Goal: Information Seeking & Learning: Learn about a topic

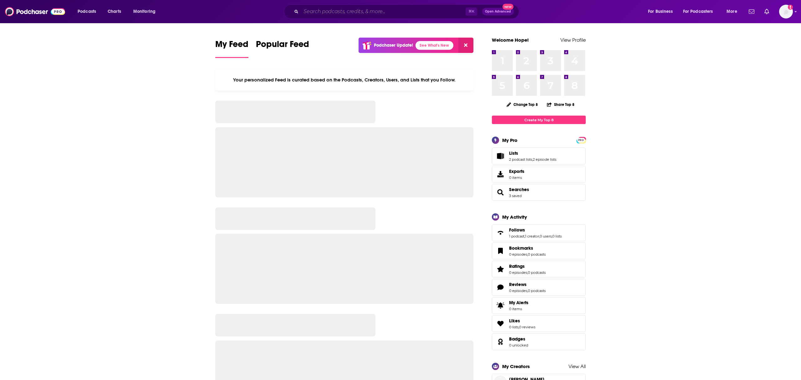
click at [335, 11] on input "Search podcasts, credits, & more..." at bounding box center [383, 12] width 165 height 10
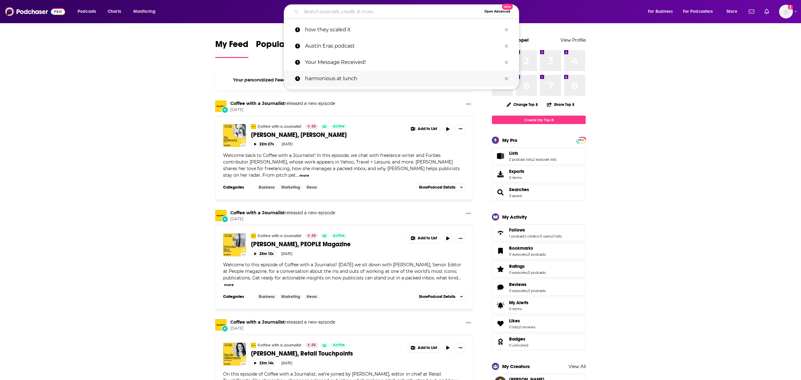
click at [336, 75] on p "harmonious at lunch" at bounding box center [403, 78] width 197 height 16
type input "harmonious at lunch"
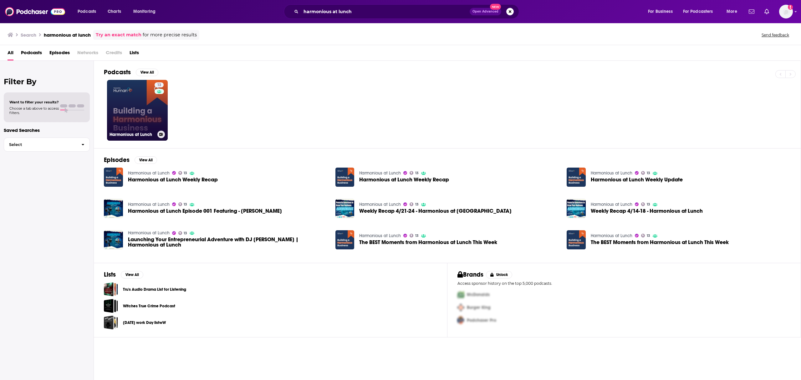
click at [133, 116] on link "13 Harmonious at Lunch" at bounding box center [137, 110] width 61 height 61
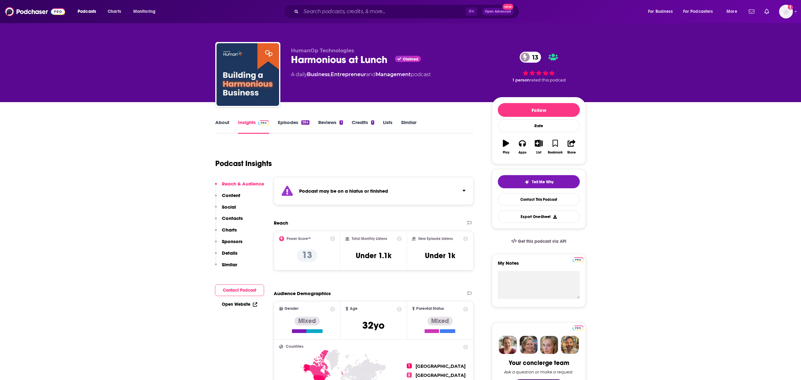
click at [290, 120] on link "Episodes 384" at bounding box center [294, 126] width 32 height 14
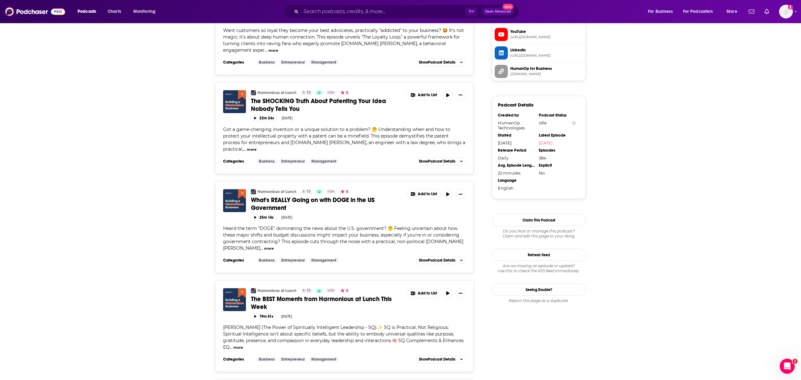
scroll to position [582, 0]
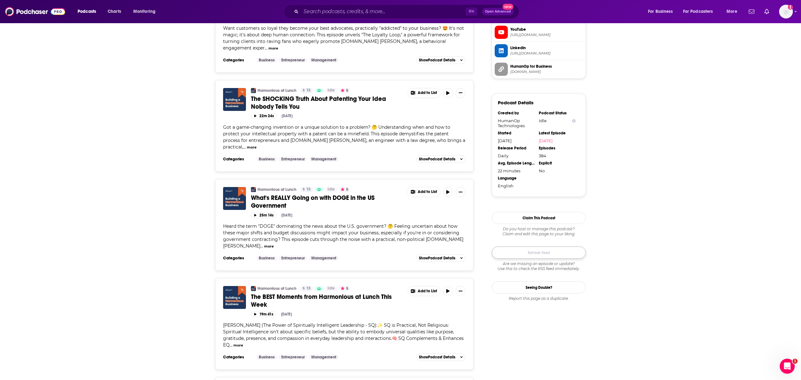
click at [551, 249] on button "Refresh Feed" at bounding box center [539, 252] width 94 height 12
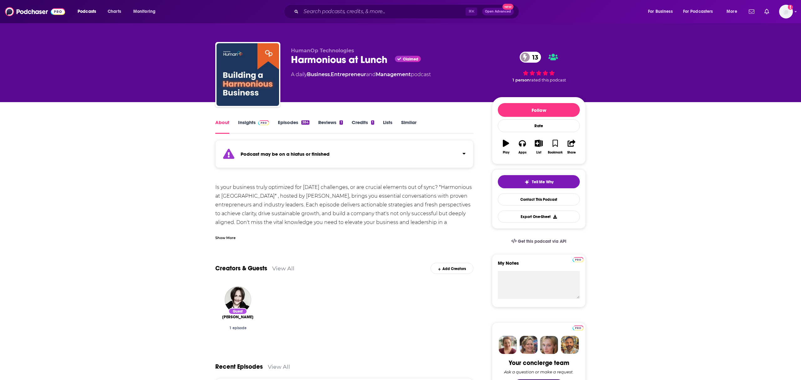
click at [288, 122] on link "Episodes 384" at bounding box center [294, 126] width 32 height 14
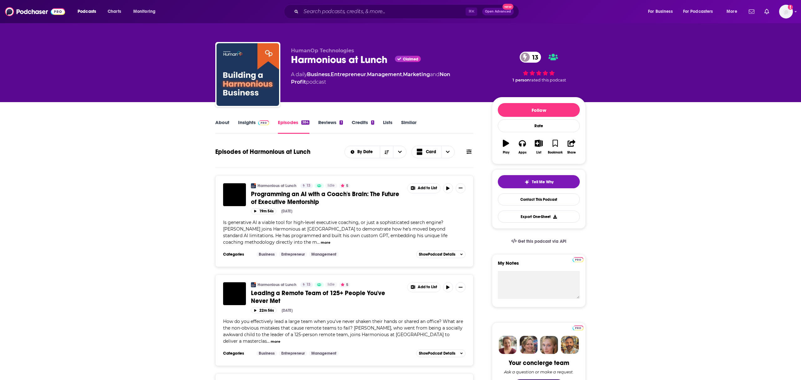
click at [226, 122] on link "About" at bounding box center [222, 126] width 14 height 14
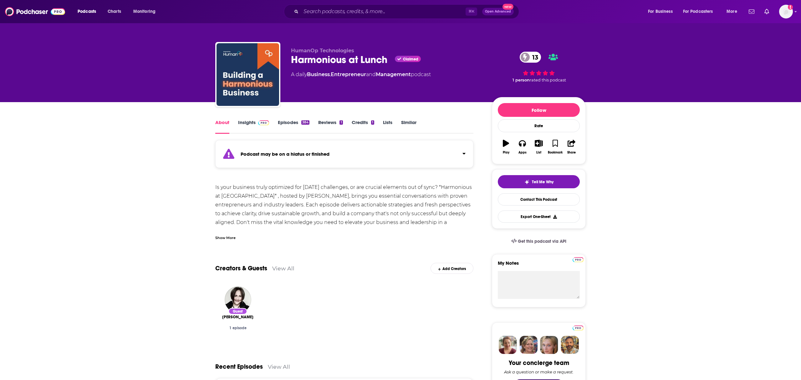
click at [401, 156] on div "Podcast may be on a hiatus or finished" at bounding box center [344, 154] width 258 height 28
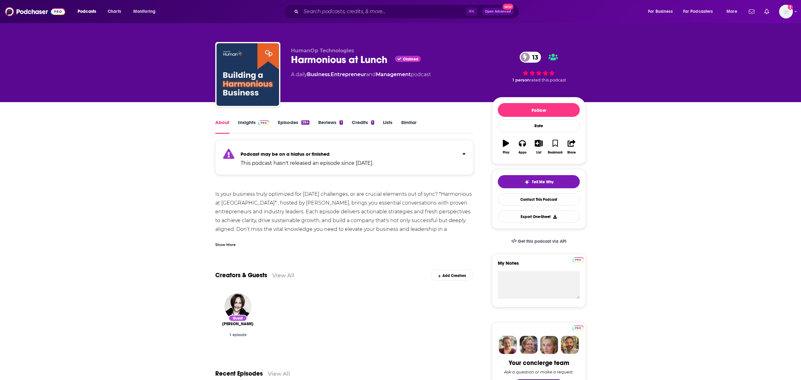
click at [400, 152] on div "Podcast may be on a hiatus or finished This podcast hasn't released an episode …" at bounding box center [344, 157] width 258 height 35
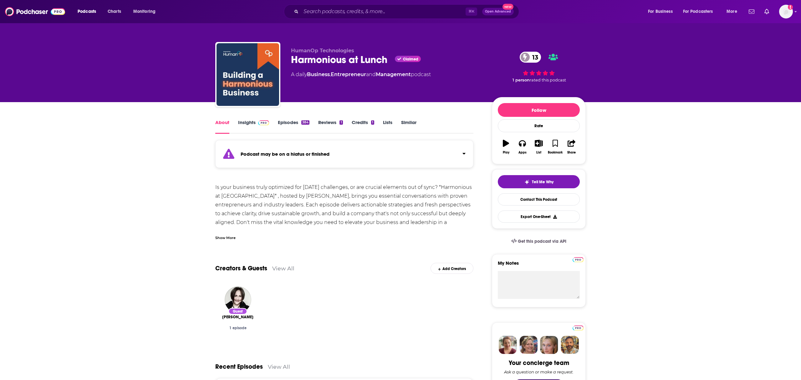
click at [290, 125] on link "Episodes 384" at bounding box center [294, 126] width 32 height 14
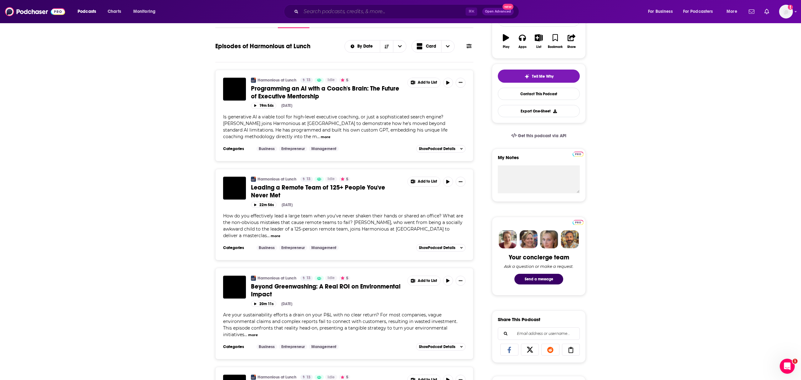
click at [318, 11] on input "Search podcasts, credits, & more..." at bounding box center [383, 12] width 165 height 10
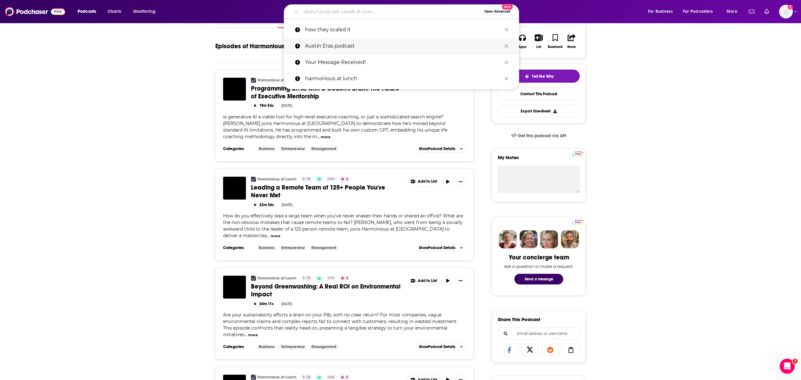
click at [344, 45] on p "Austin Eras podcast" at bounding box center [403, 46] width 197 height 16
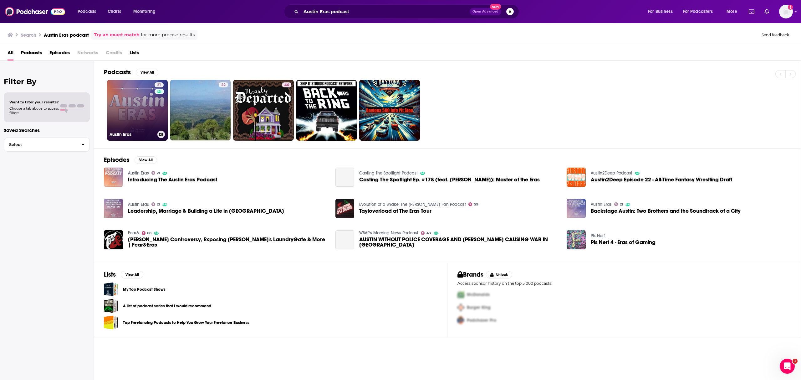
click at [140, 115] on link "21 Austin Eras" at bounding box center [137, 110] width 61 height 61
